Goal: Transaction & Acquisition: Purchase product/service

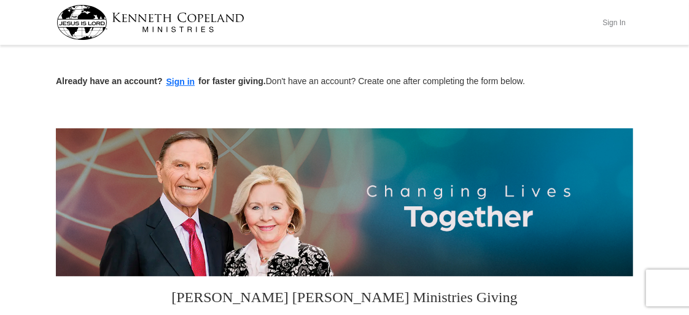
click at [614, 19] on button "Sign In" at bounding box center [613, 22] width 37 height 19
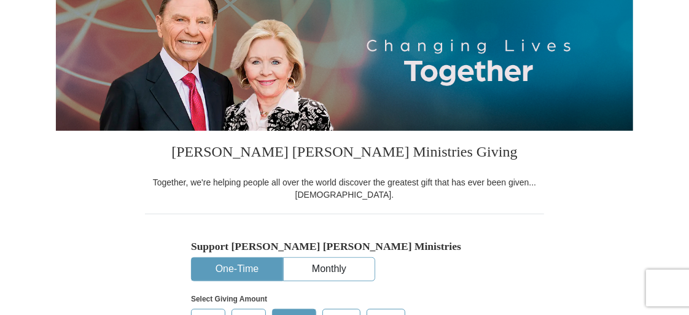
select select "SC"
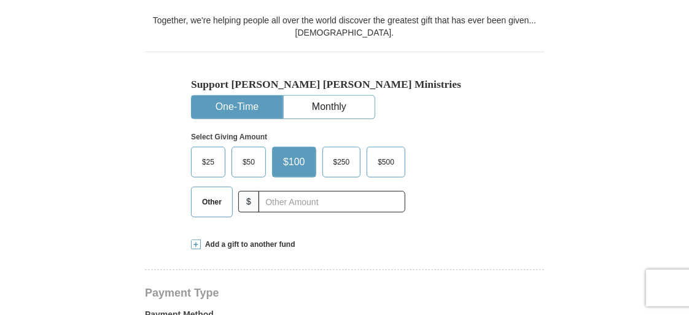
scroll to position [306, 0]
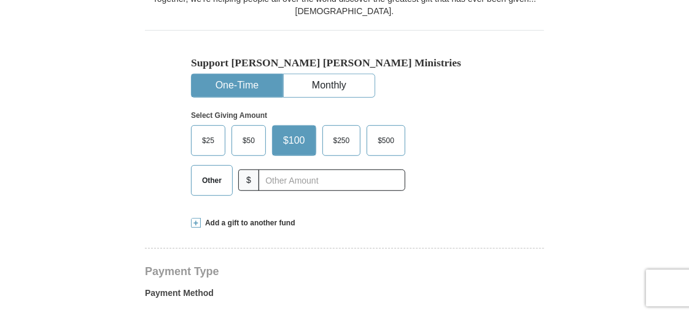
click at [211, 177] on span "Other" at bounding box center [212, 180] width 32 height 18
click at [0, 0] on input "Other" at bounding box center [0, 0] width 0 height 0
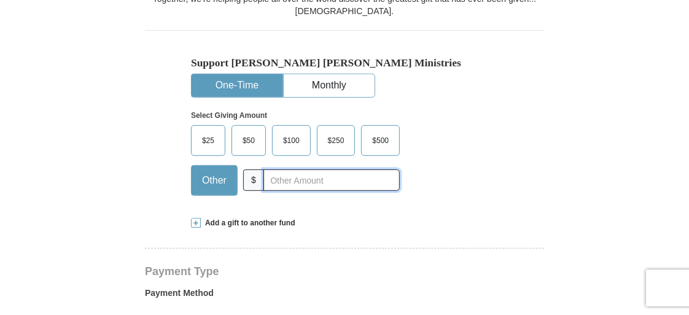
click at [273, 176] on input "text" at bounding box center [331, 179] width 136 height 21
type input "35"
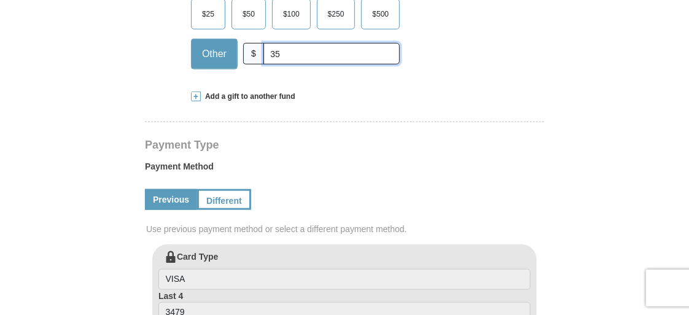
scroll to position [430, 0]
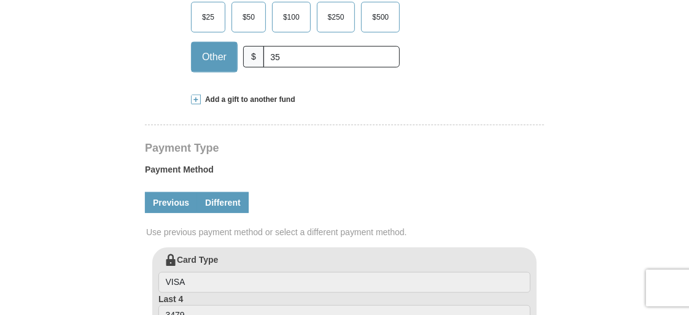
click at [231, 197] on link "Different" at bounding box center [223, 202] width 52 height 21
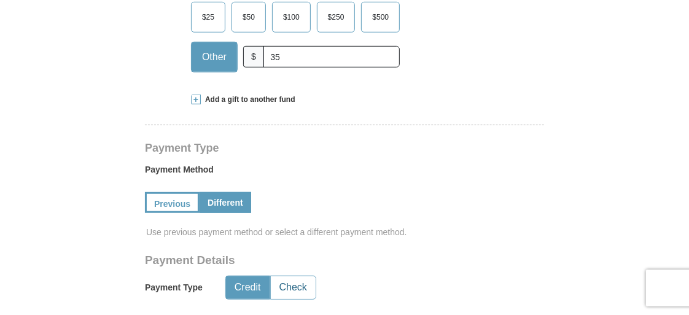
click at [298, 283] on button "Check" at bounding box center [293, 287] width 45 height 23
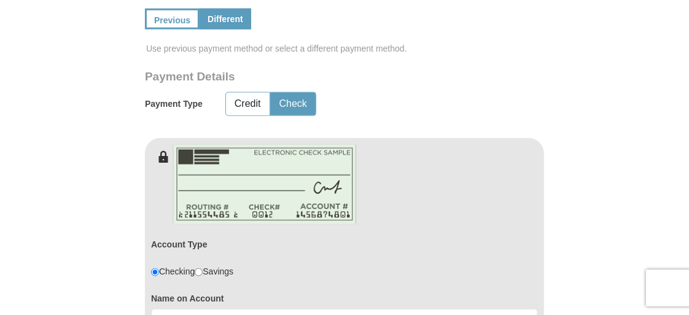
scroll to position [675, 0]
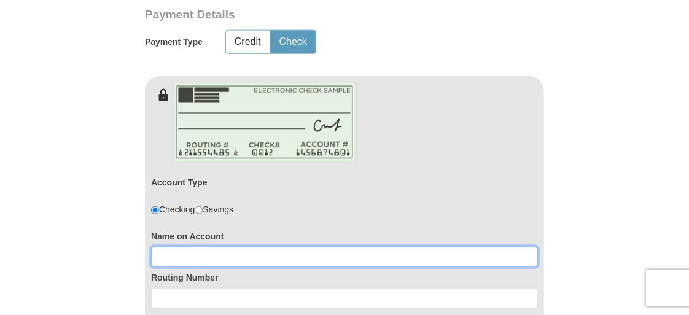
click at [179, 255] on input at bounding box center [344, 257] width 387 height 21
type input "Margaret A Cromartie"
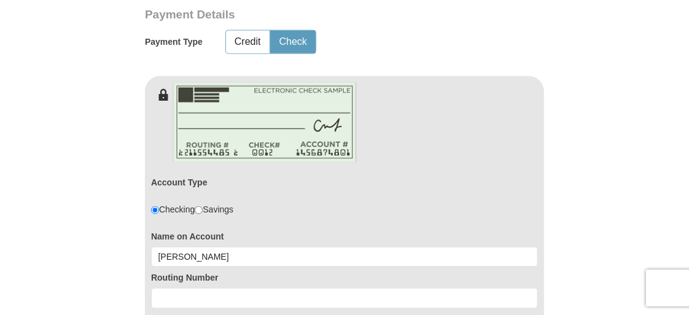
click at [139, 256] on form "Kenneth Copeland Ministries Giving Together, we're helping people all over the …" at bounding box center [344, 157] width 577 height 1567
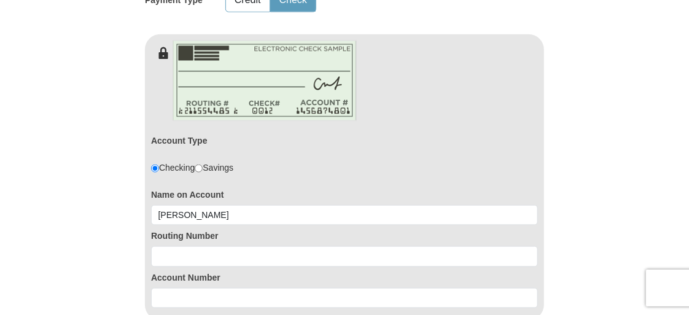
scroll to position [737, 0]
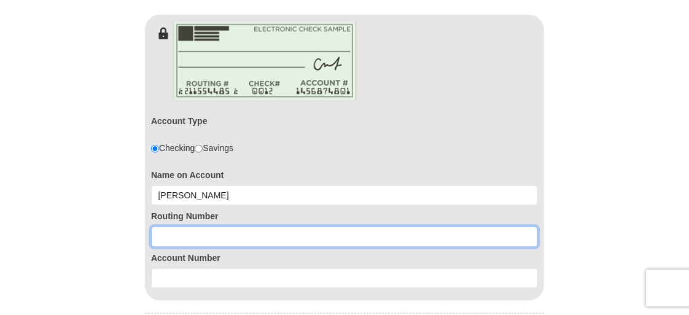
click at [179, 234] on input at bounding box center [344, 236] width 387 height 21
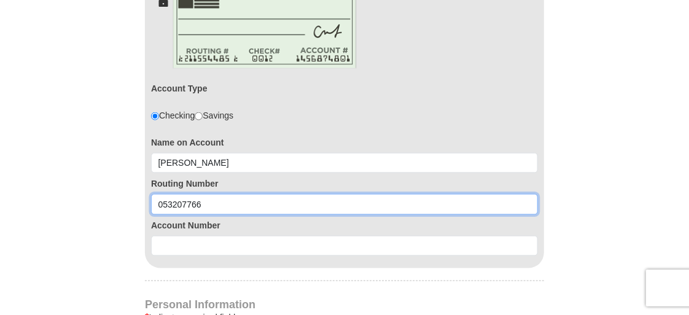
scroll to position [798, 0]
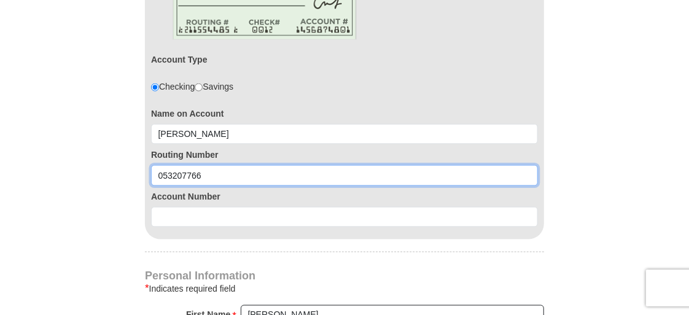
type input "053207766"
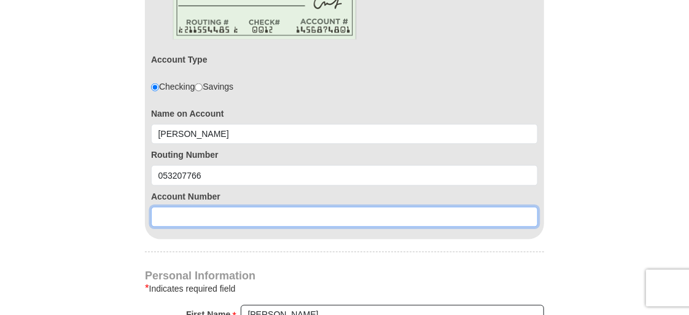
click at [177, 216] on input at bounding box center [344, 217] width 387 height 21
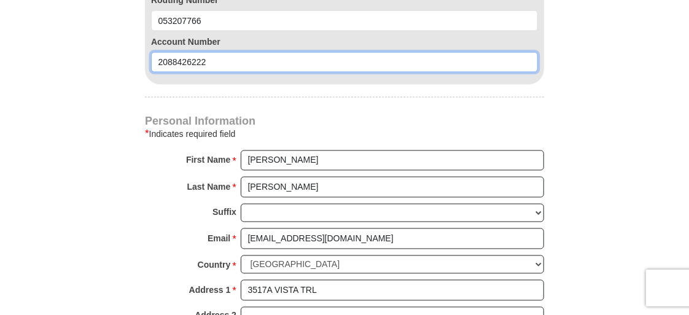
scroll to position [982, 0]
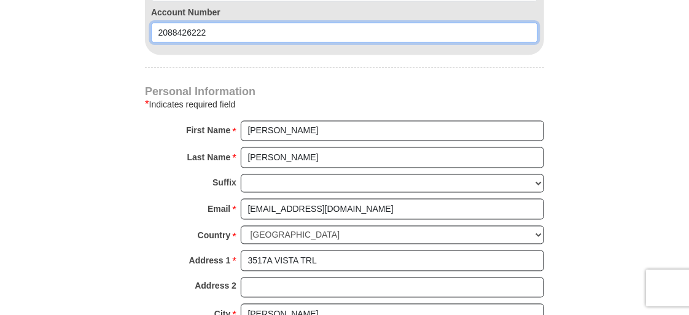
type input "2088426222"
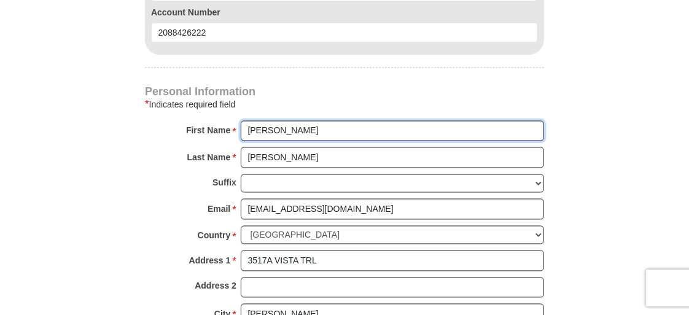
click at [295, 133] on input "Margaret" at bounding box center [392, 131] width 303 height 21
type input "Margaret A"
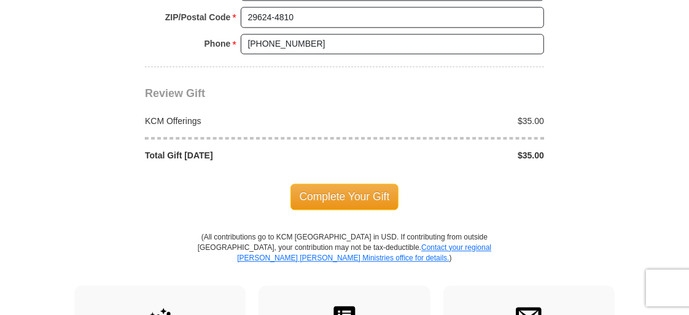
scroll to position [1350, 0]
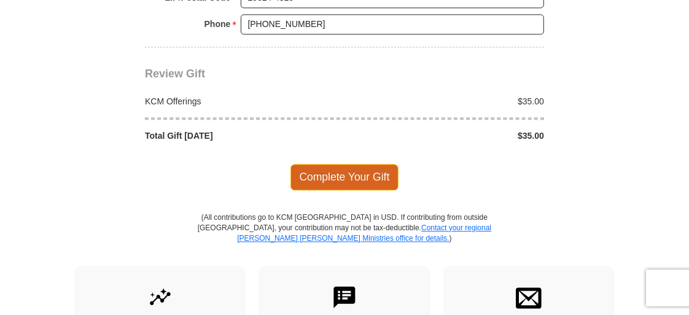
click at [347, 168] on span "Complete Your Gift" at bounding box center [344, 177] width 109 height 26
